Goal: Navigation & Orientation: Find specific page/section

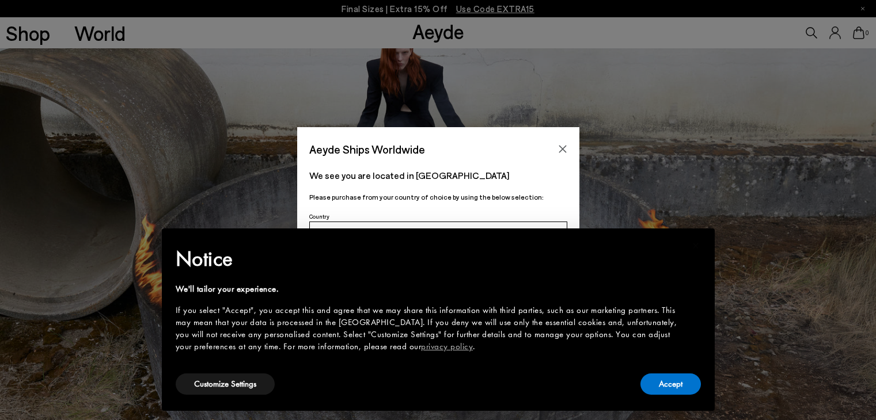
scroll to position [750, 0]
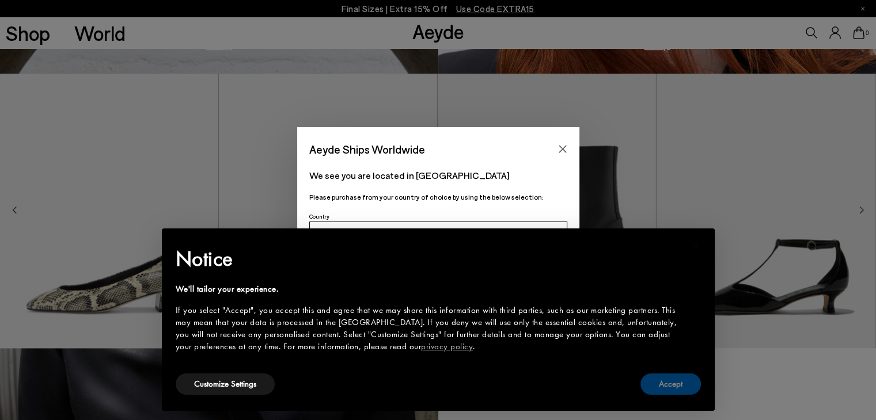
click at [659, 386] on button "Accept" at bounding box center [670, 384] width 60 height 21
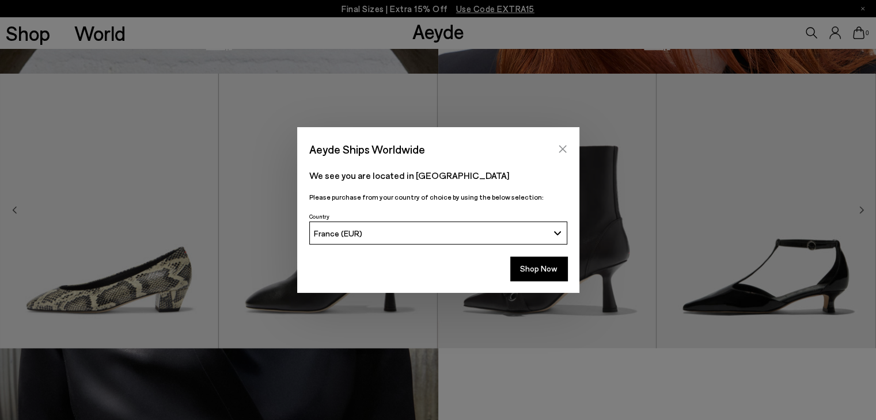
click at [569, 151] on button "Close" at bounding box center [562, 148] width 17 height 17
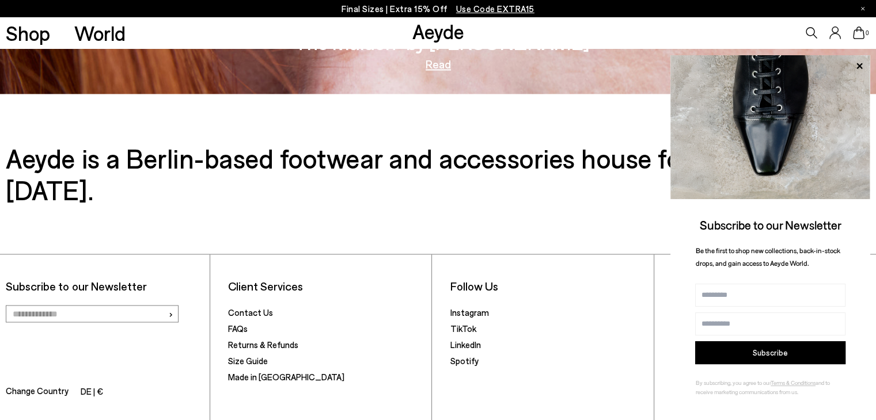
scroll to position [1935, 0]
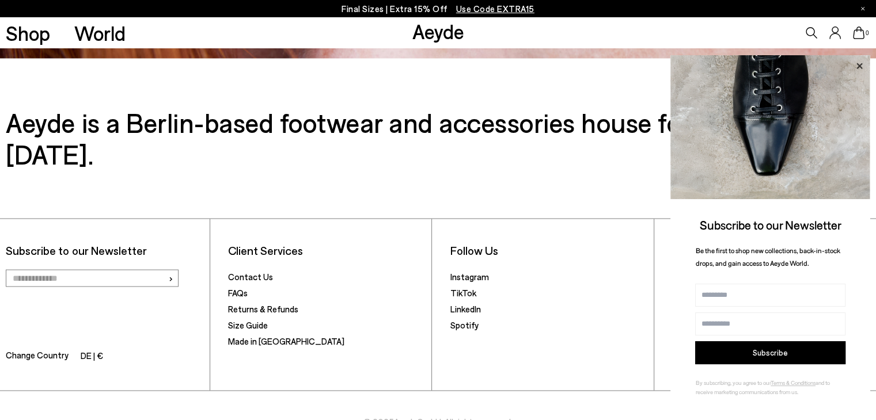
click at [859, 65] on icon at bounding box center [859, 66] width 6 height 6
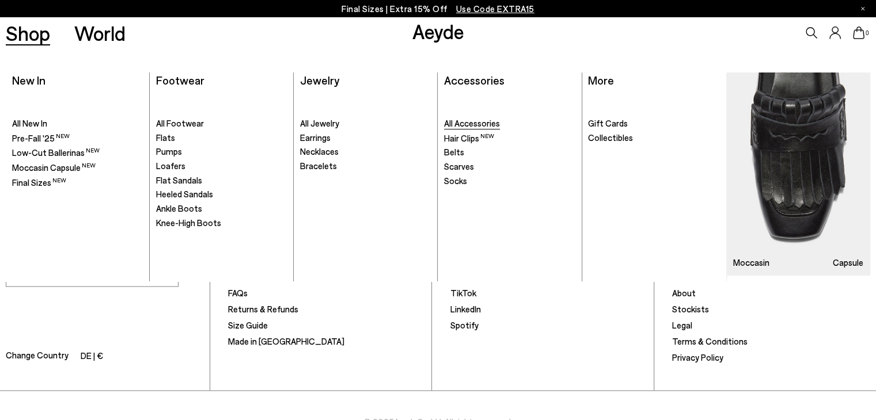
click at [453, 127] on span "All Accessories" at bounding box center [472, 123] width 56 height 10
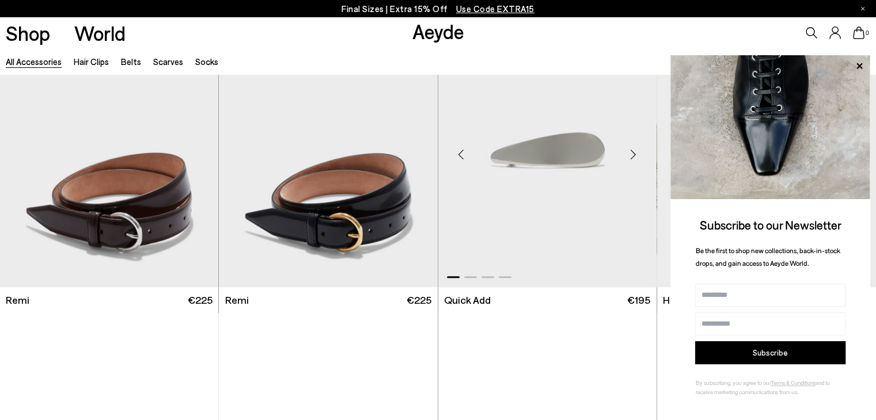
scroll to position [691, 0]
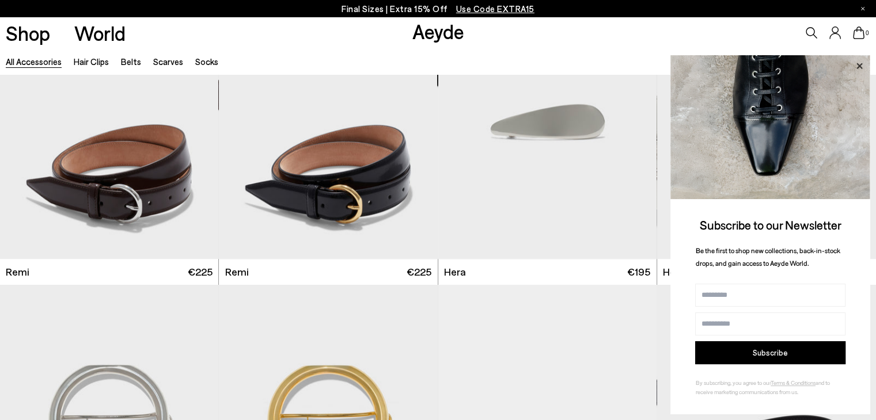
click at [860, 65] on icon at bounding box center [858, 66] width 15 height 15
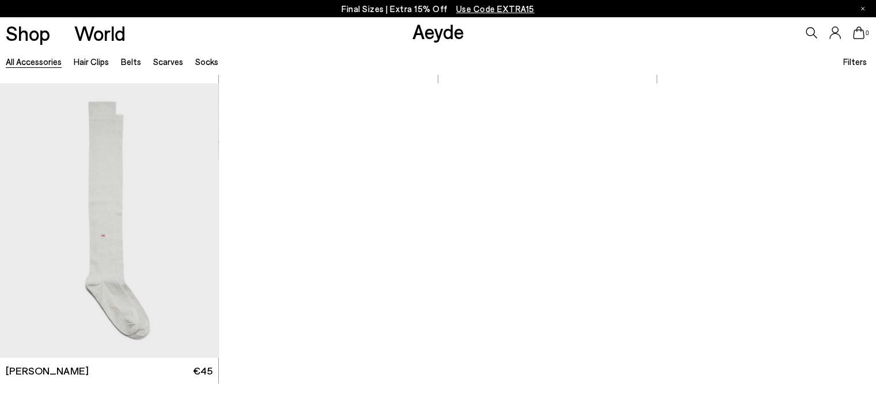
scroll to position [2950, 0]
